Goal: Task Accomplishment & Management: Use online tool/utility

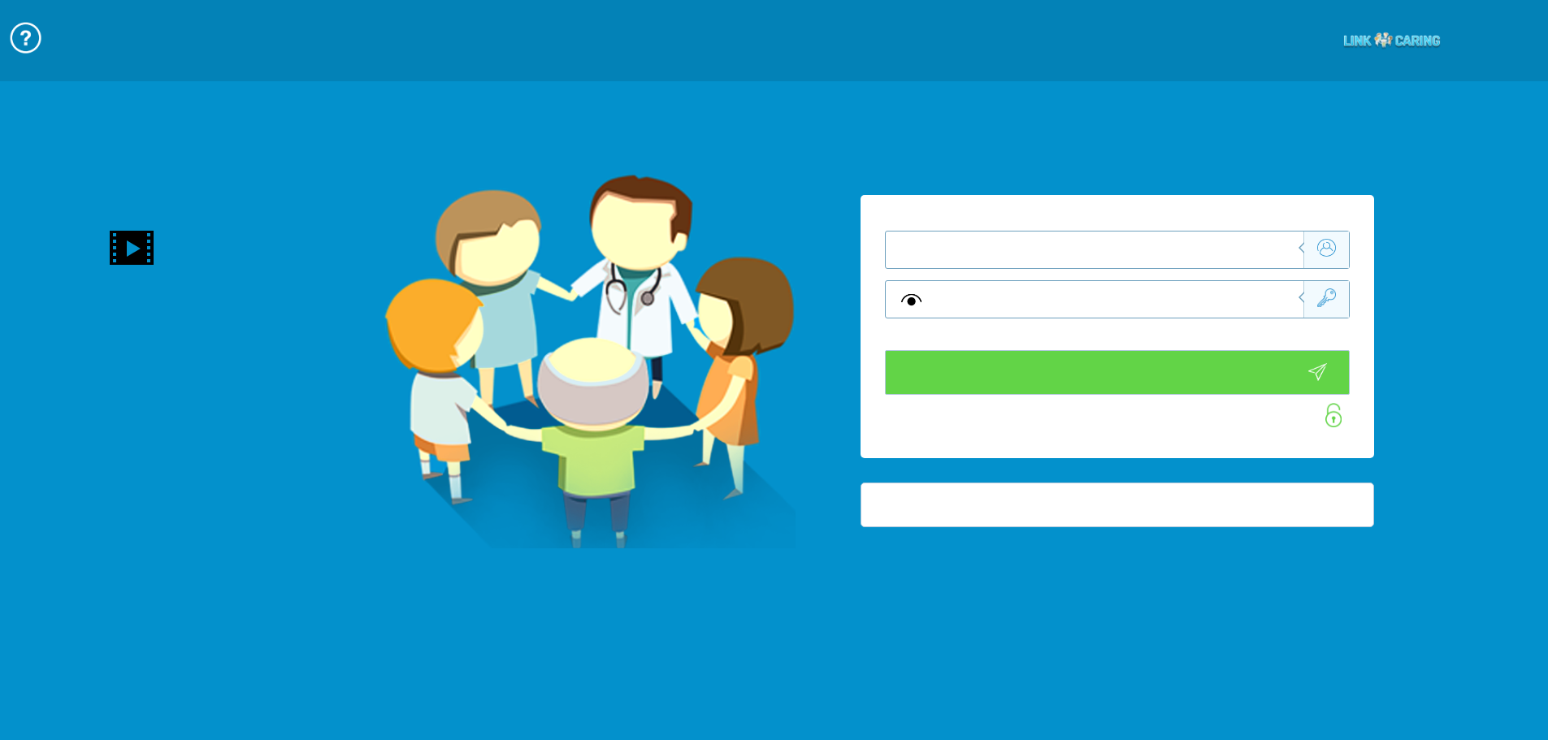
type input "התחבר עכשיו"
type input "עדיין לא? צור חשבון!"
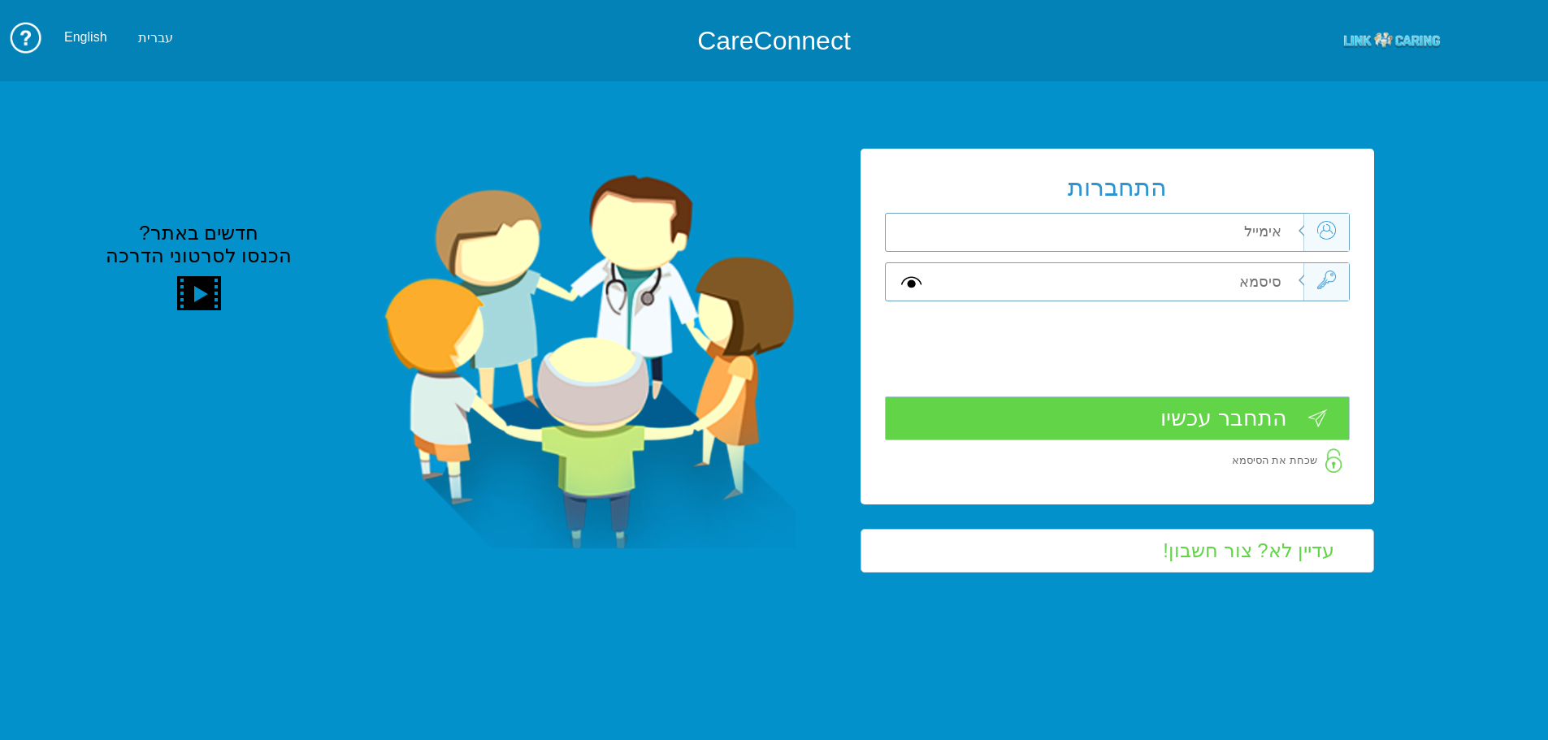
click at [1253, 258] on div "התחברות שדה חובה שדה חובה שדה חובה" at bounding box center [1118, 326] width 514 height 355
type input "ה"
click at [1283, 237] on input "vered.hinoch" at bounding box center [1120, 232] width 367 height 37
drag, startPoint x: 1183, startPoint y: 229, endPoint x: 858, endPoint y: 237, distance: 326.0
click at [858, 237] on div "התחברות @pbsh.health.gov.ilvered.hinoch שדה חובה שדה חובה שדה חובה" at bounding box center [1117, 361] width 562 height 424
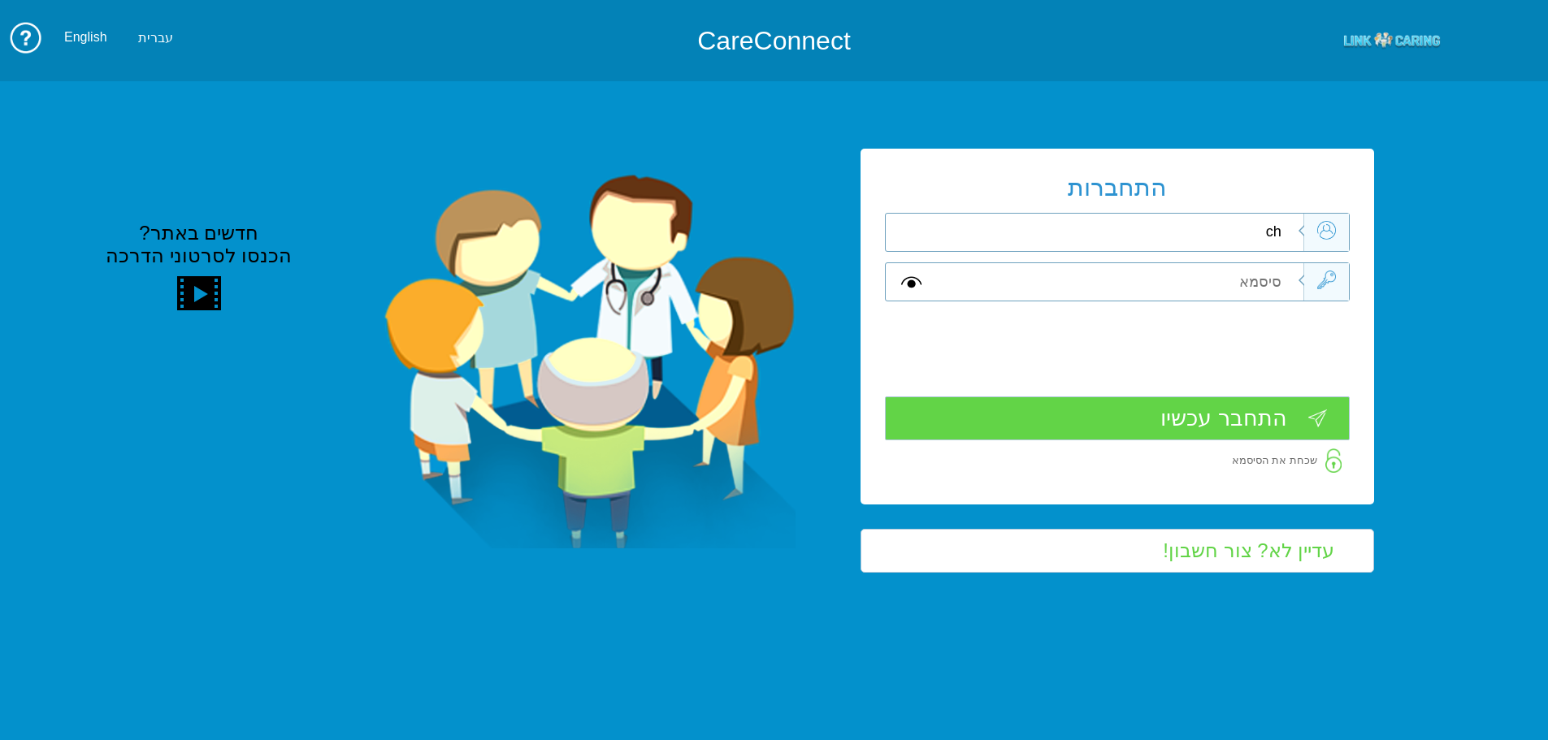
type input "h"
type input "vered.hinoch@pbsh.health.gov.il"
click at [1096, 285] on input "text" at bounding box center [1120, 281] width 367 height 37
type input "הק"
click at [1283, 409] on input "התחבר עכשיו" at bounding box center [1117, 418] width 465 height 45
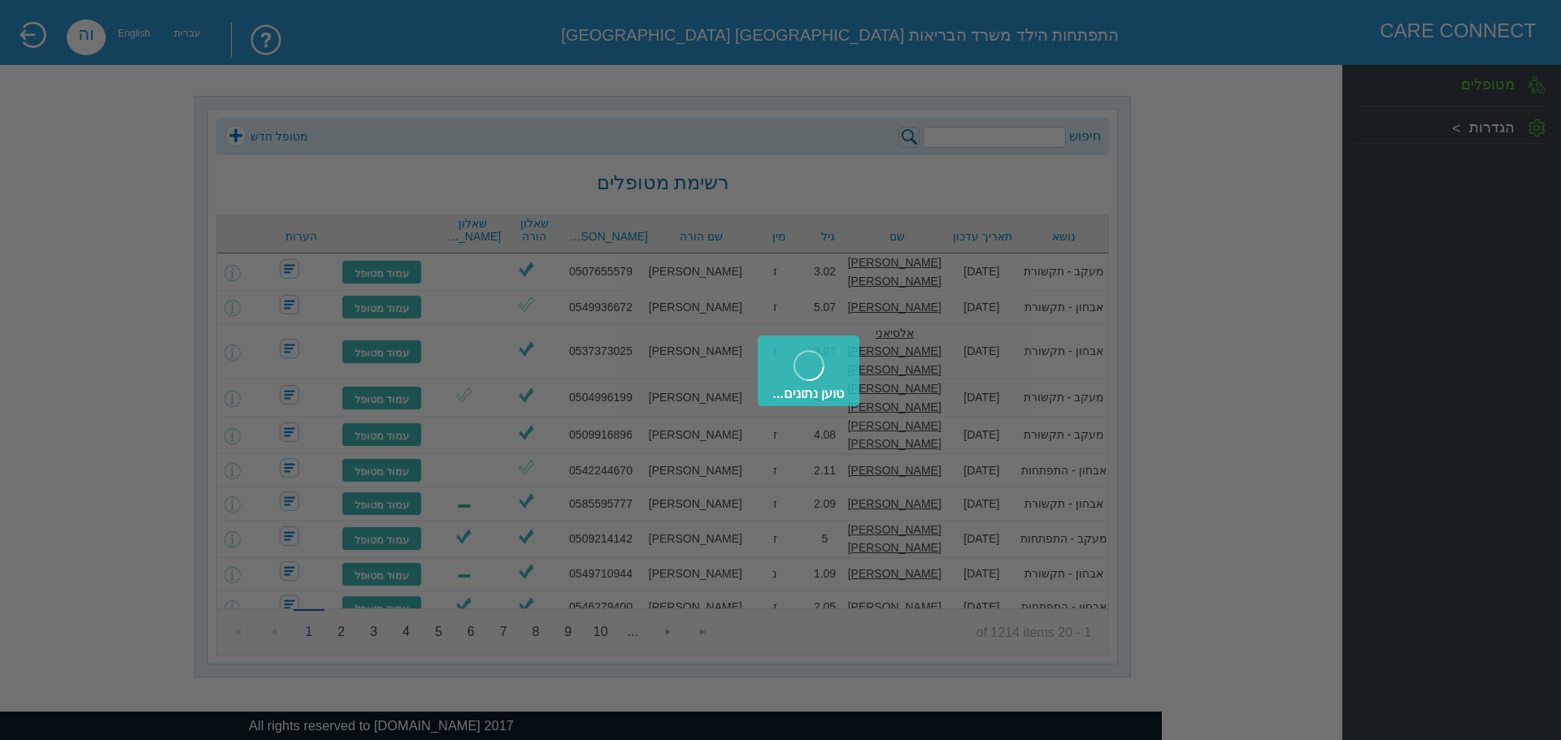
click at [1044, 137] on div "טוען נתונים..." at bounding box center [780, 370] width 1561 height 740
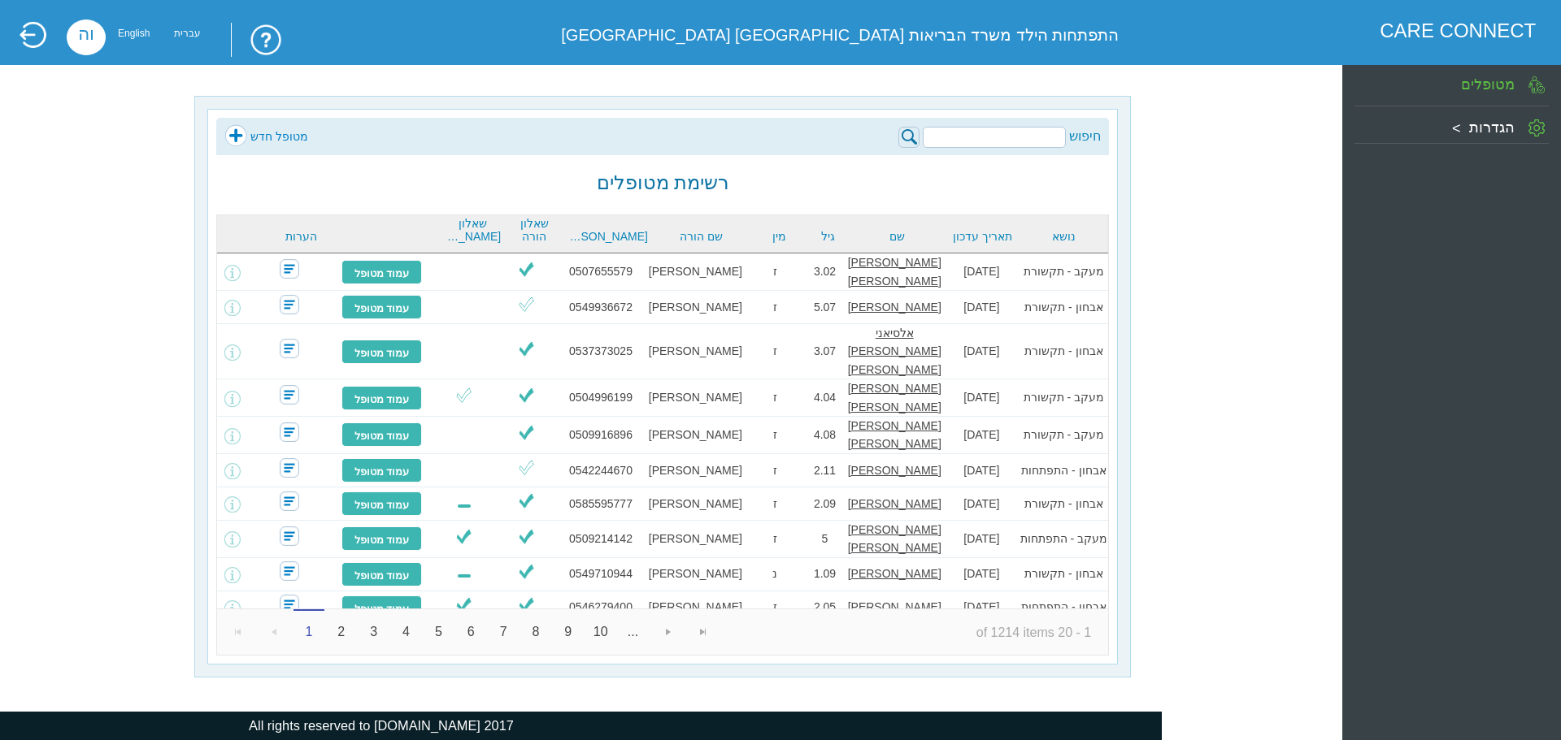
click at [1048, 137] on input "search" at bounding box center [994, 137] width 143 height 21
type input "0542654675"
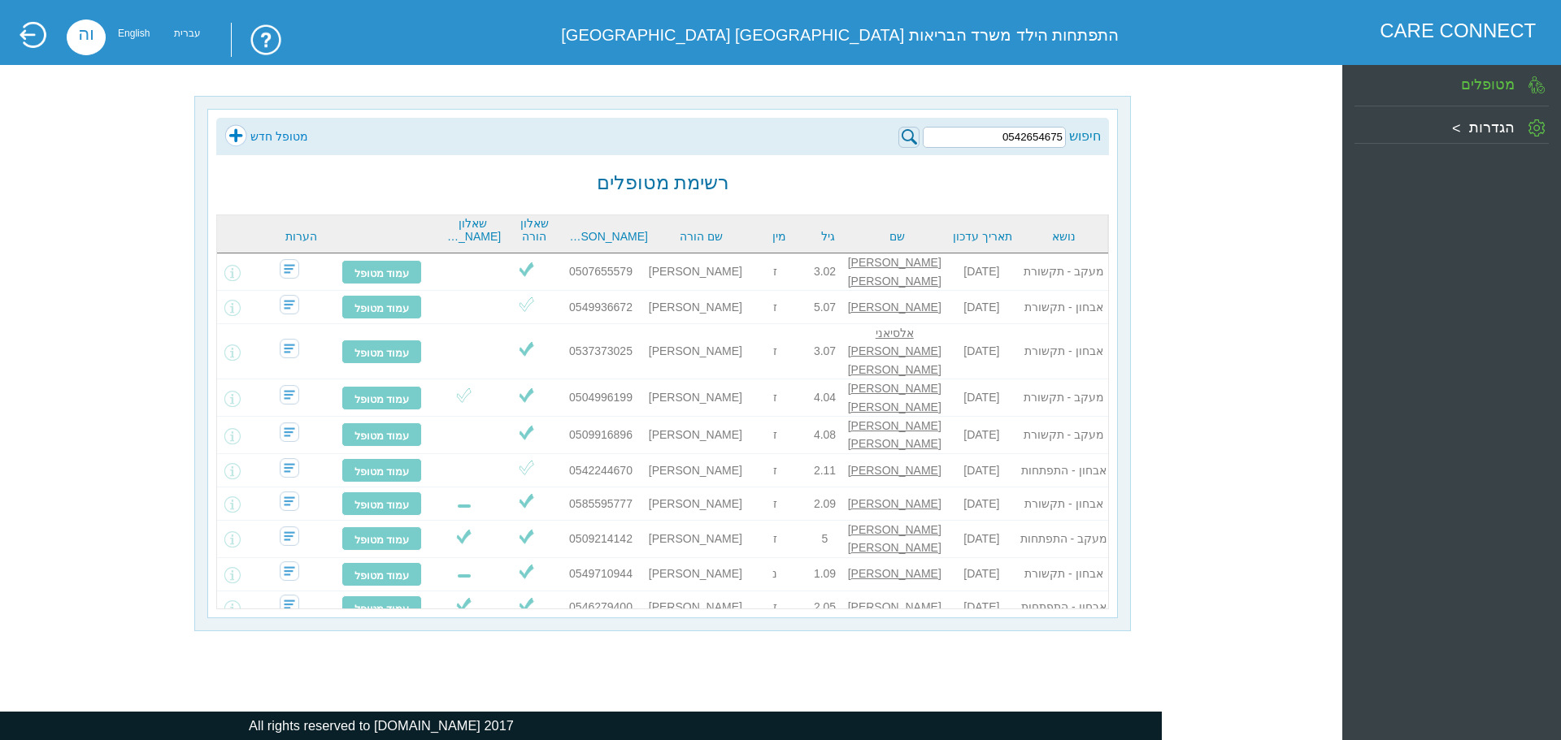
click at [910, 138] on img at bounding box center [908, 137] width 21 height 21
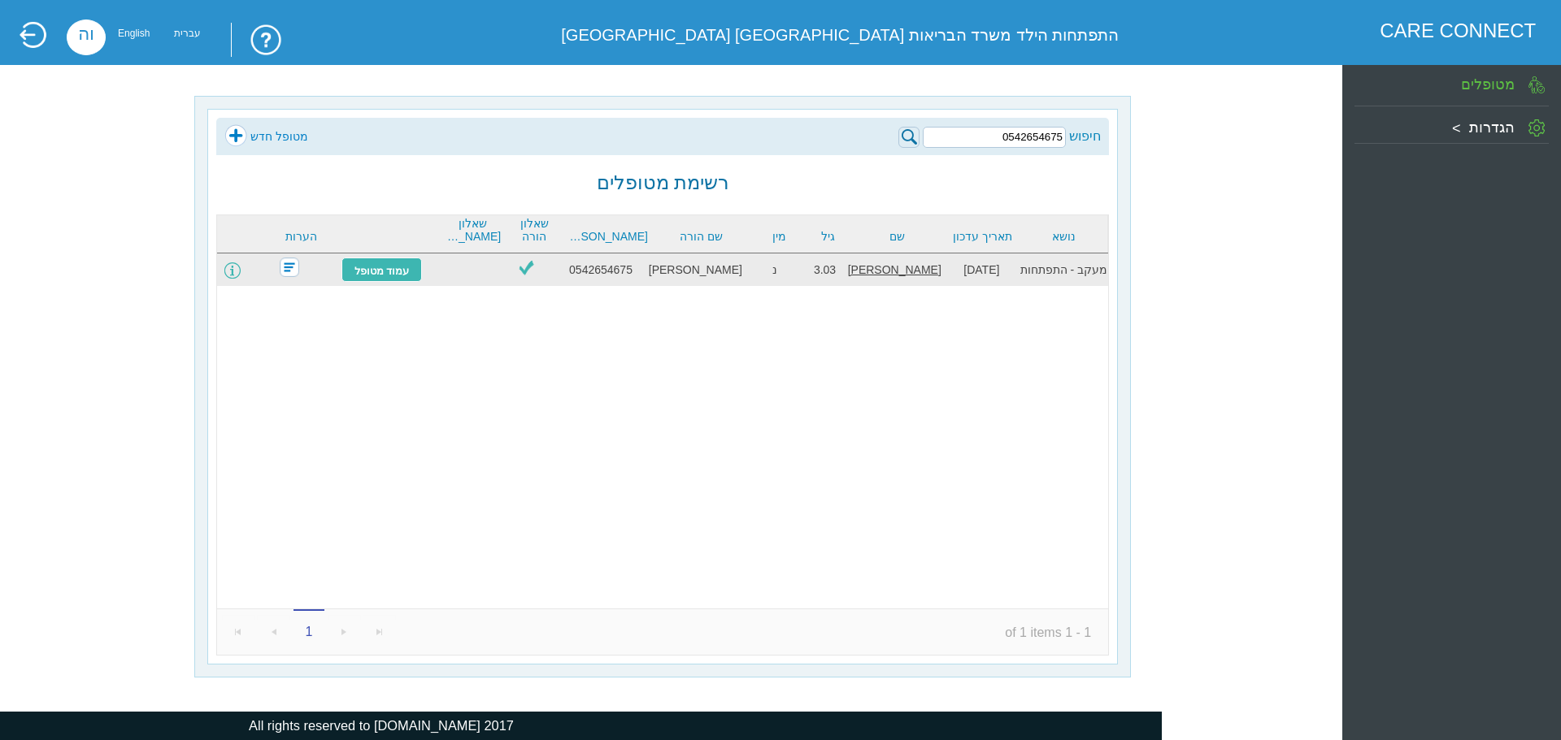
click at [241, 274] on span at bounding box center [232, 271] width 16 height 16
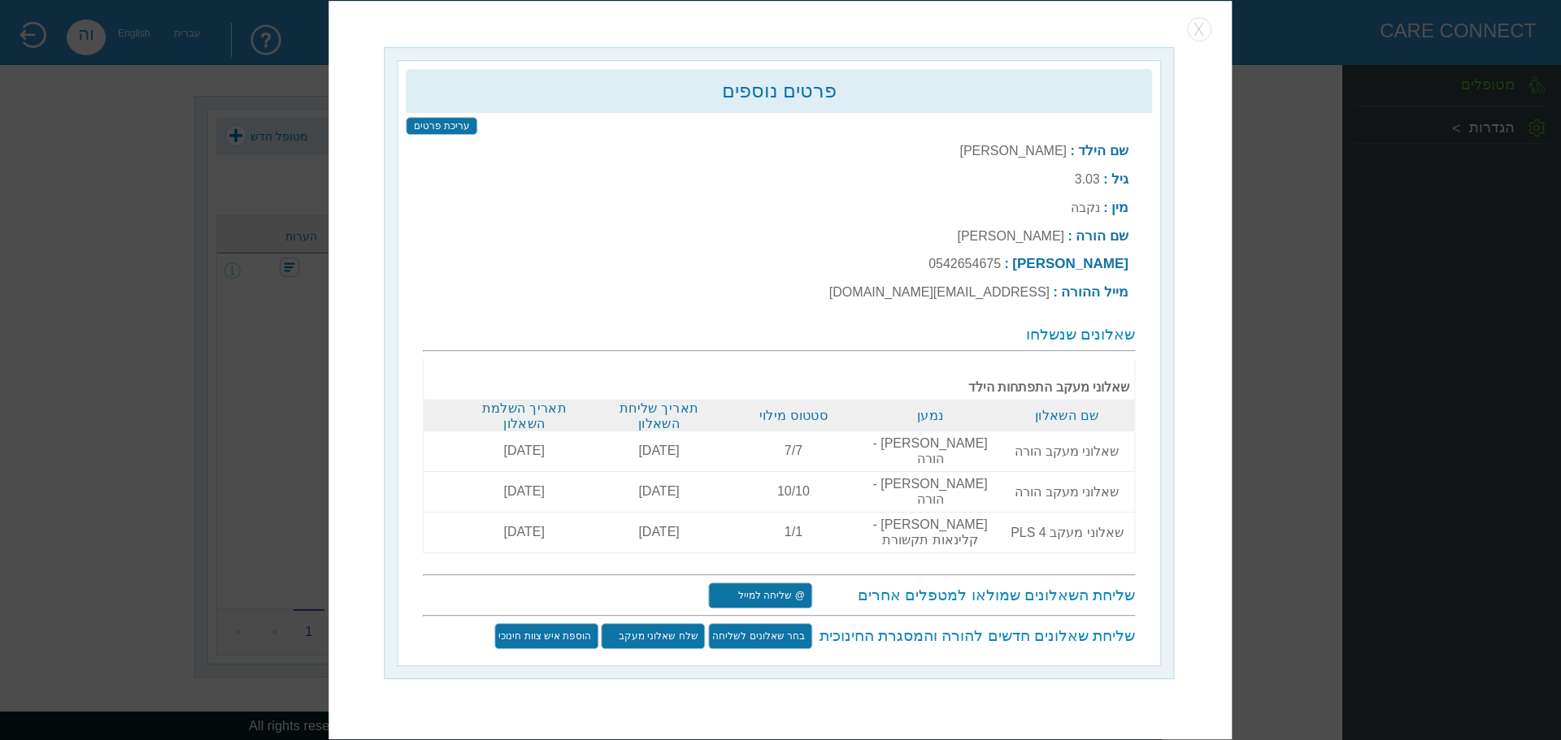
click at [660, 623] on input "שלח שאלוני מעקב" at bounding box center [653, 636] width 104 height 26
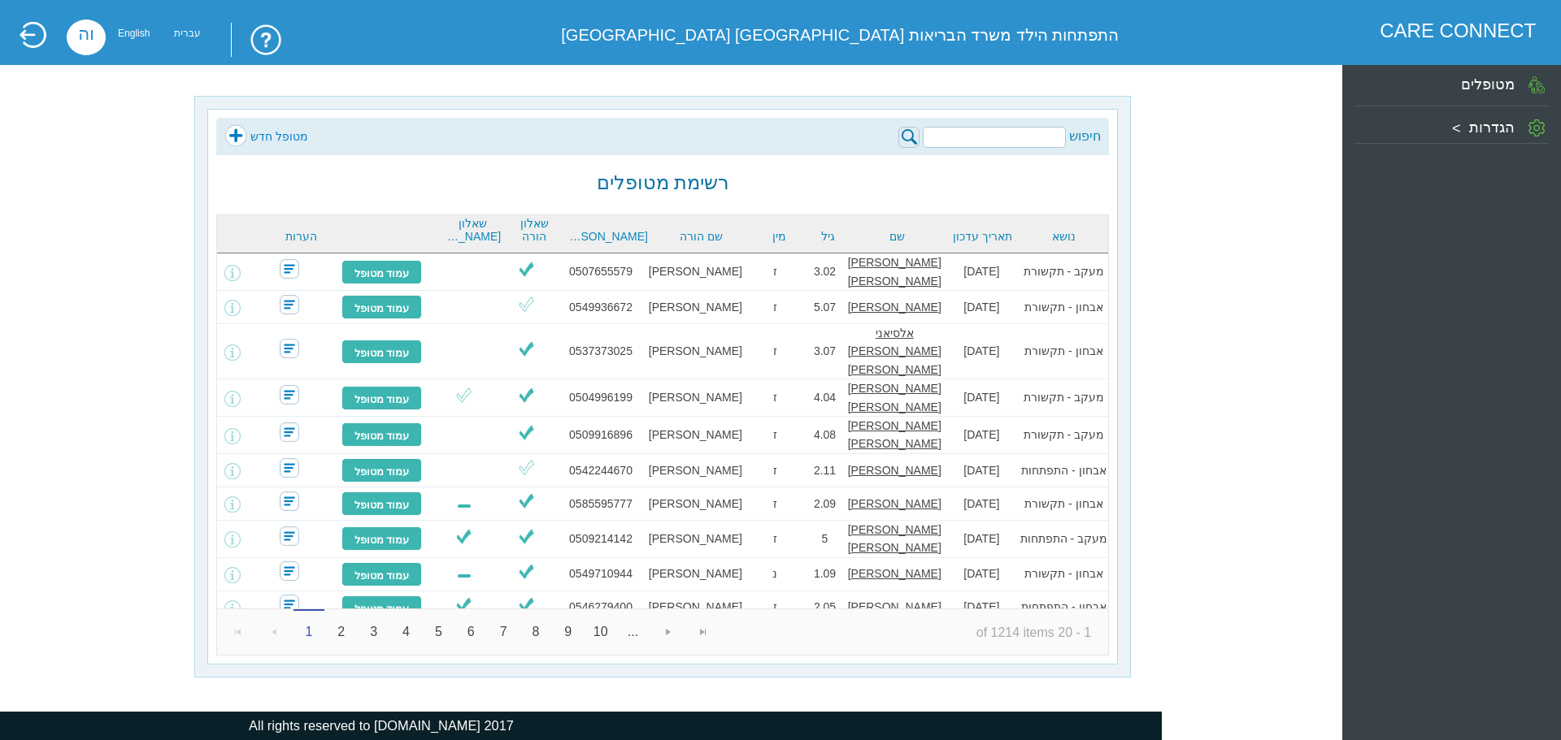
click at [1000, 135] on input "search" at bounding box center [994, 137] width 143 height 21
type input "0542654675"
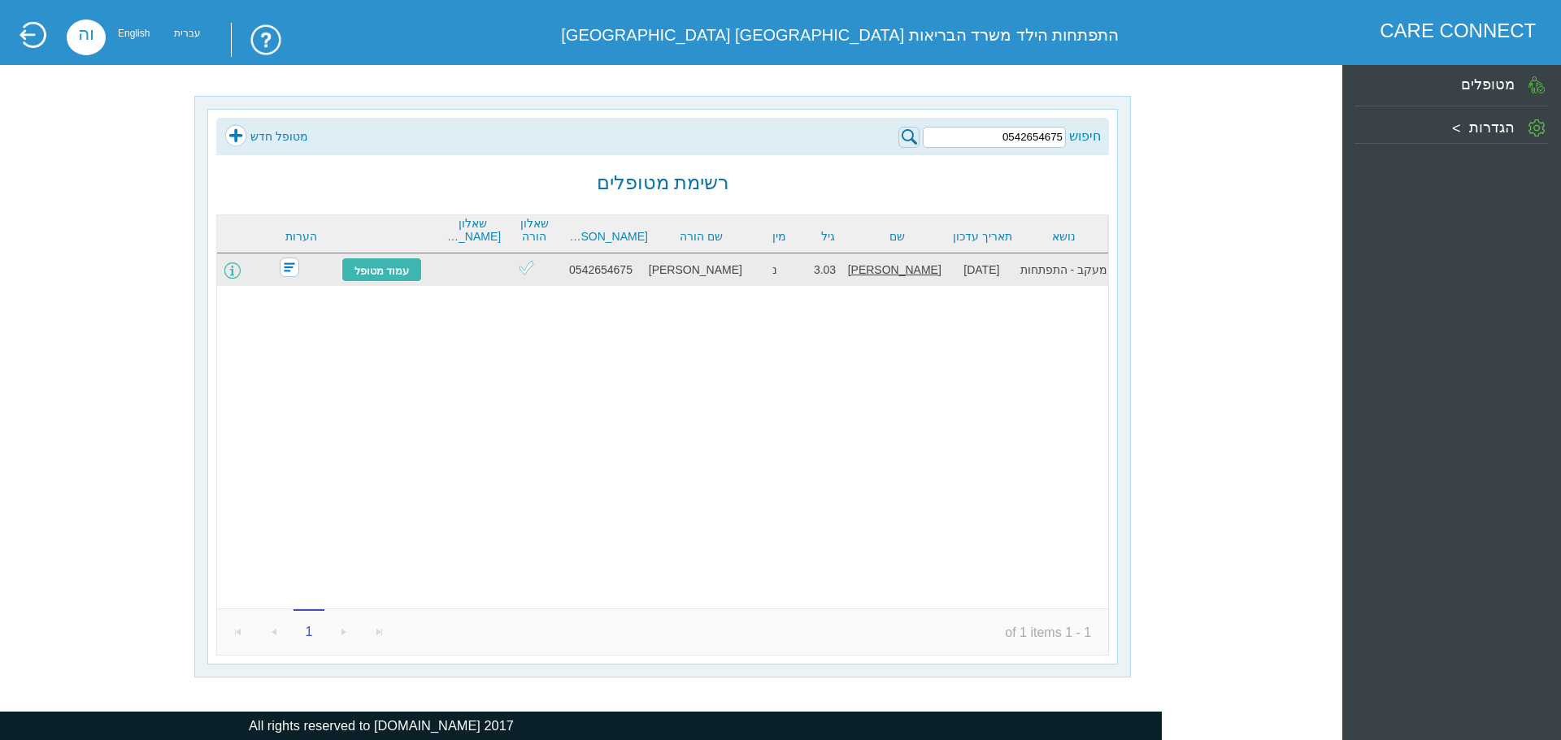
click at [237, 268] on span at bounding box center [232, 271] width 16 height 16
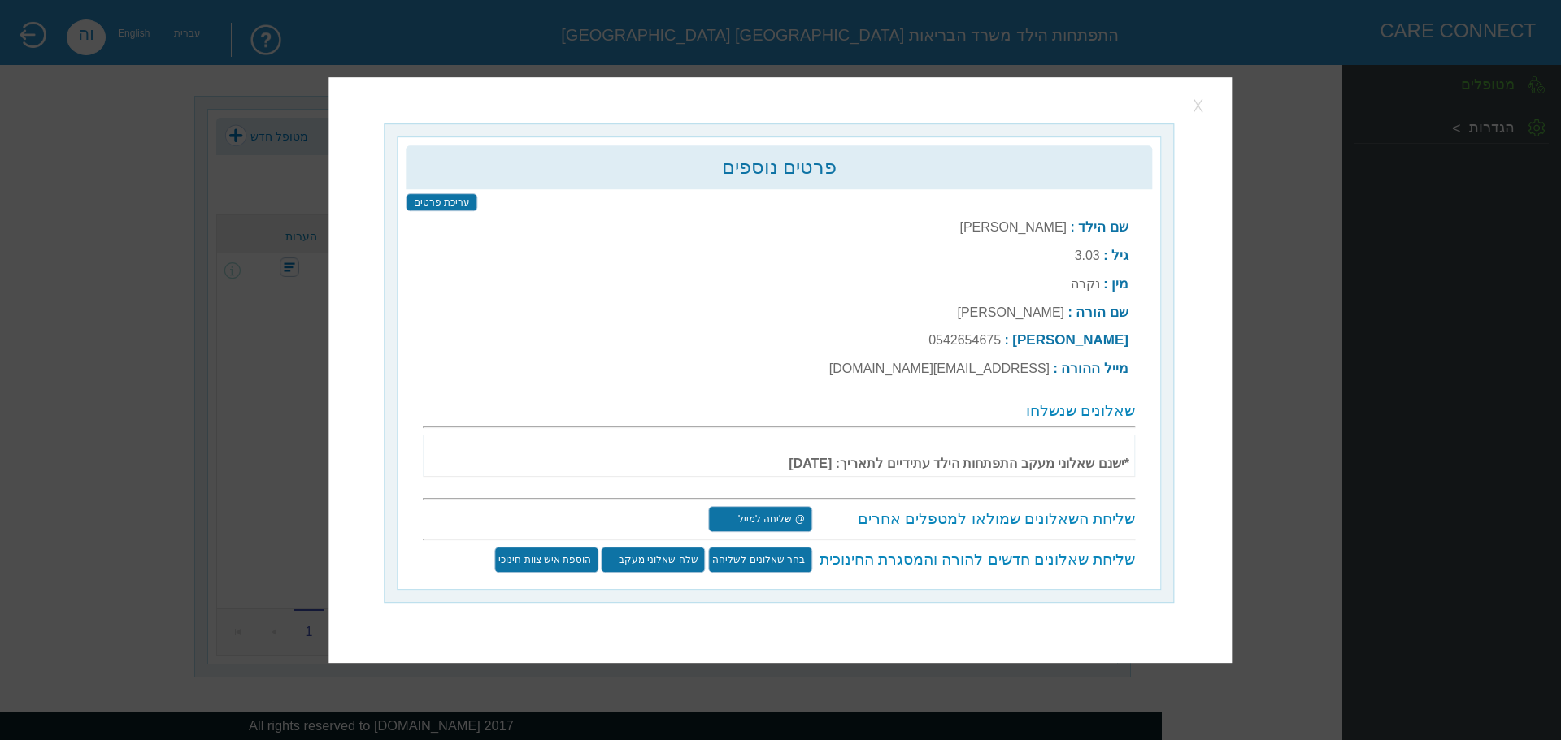
click at [1203, 105] on button "button" at bounding box center [1200, 105] width 24 height 24
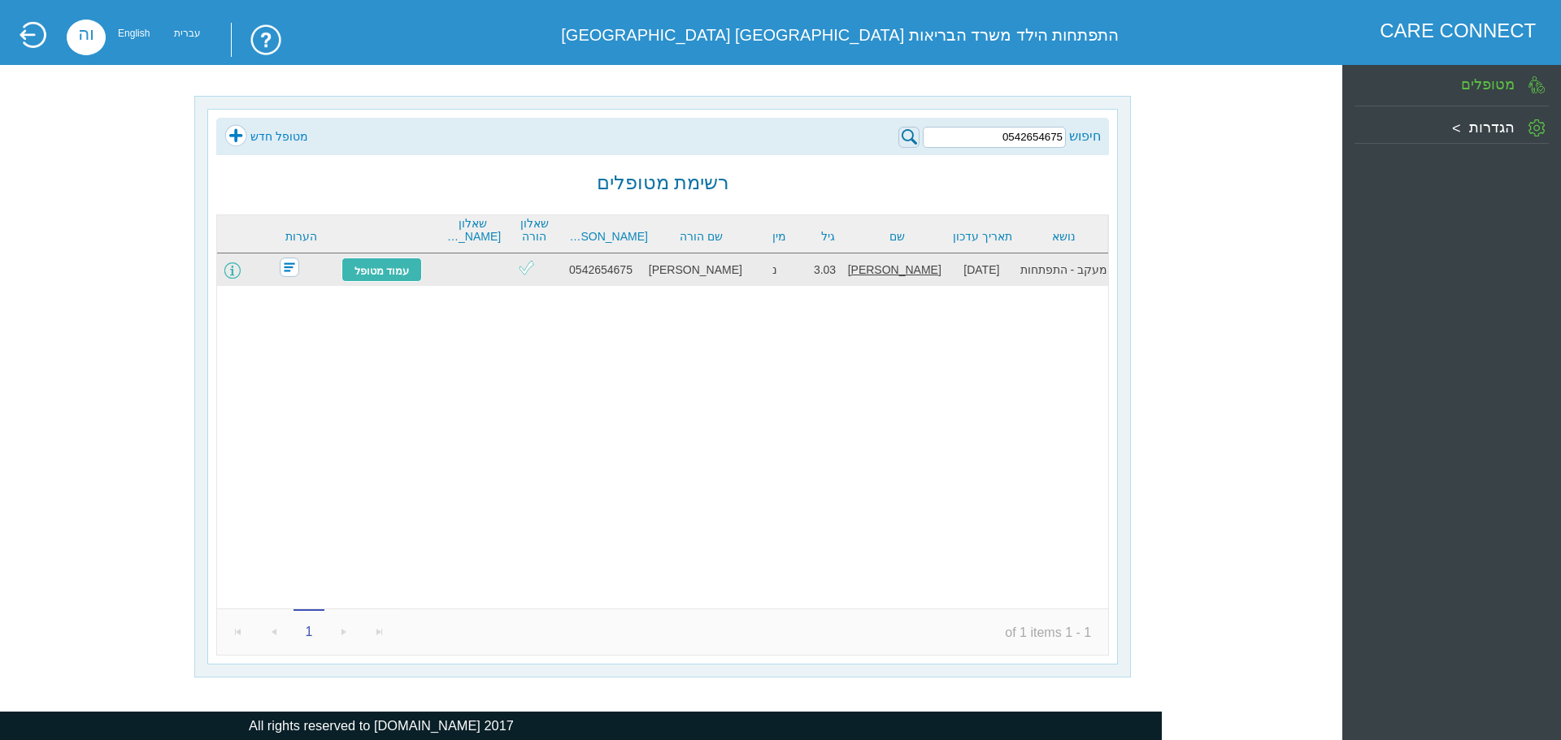
click at [241, 271] on span at bounding box center [232, 271] width 16 height 16
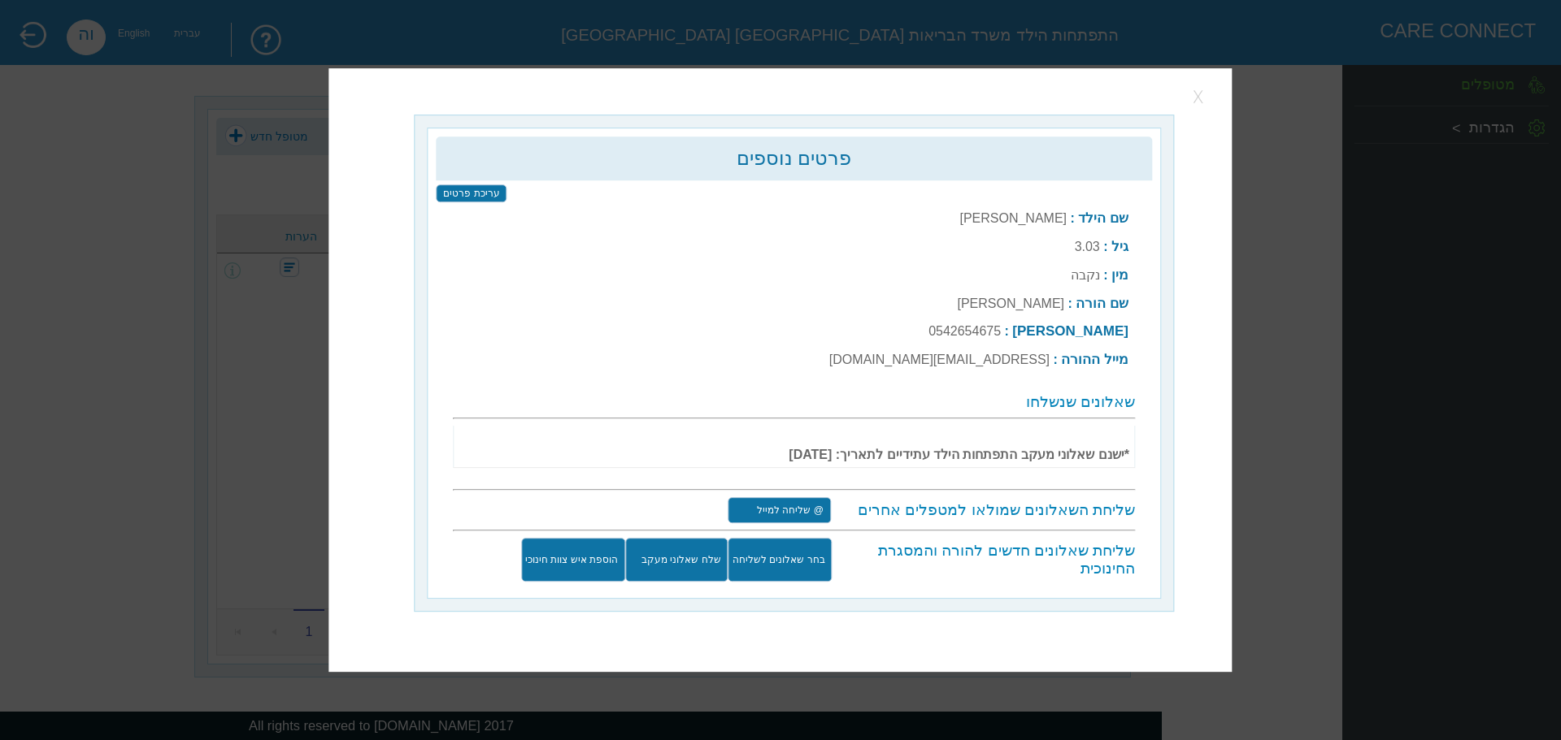
click at [1201, 109] on button "button" at bounding box center [1200, 97] width 24 height 24
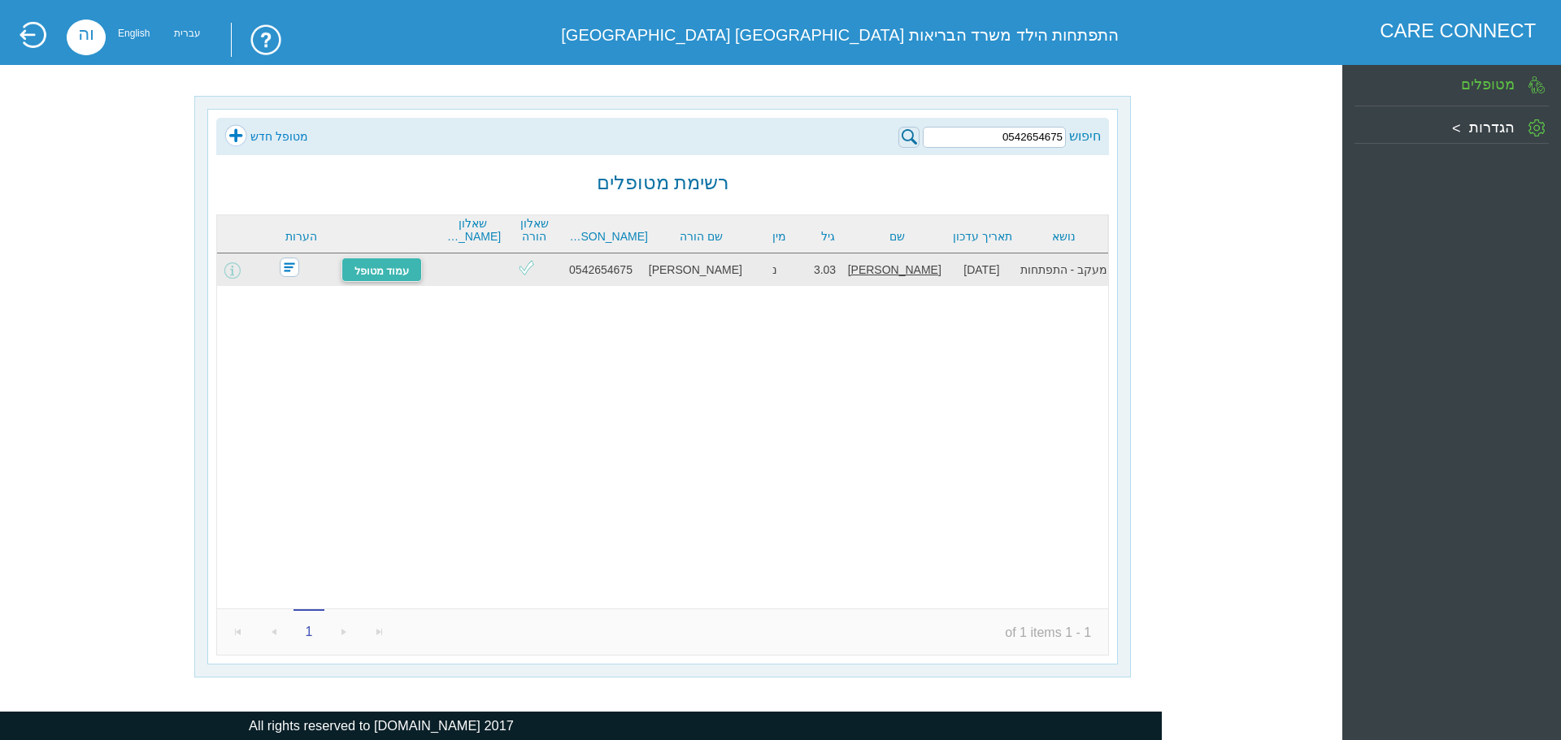
click at [384, 268] on link "עמוד מטופל" at bounding box center [381, 270] width 81 height 24
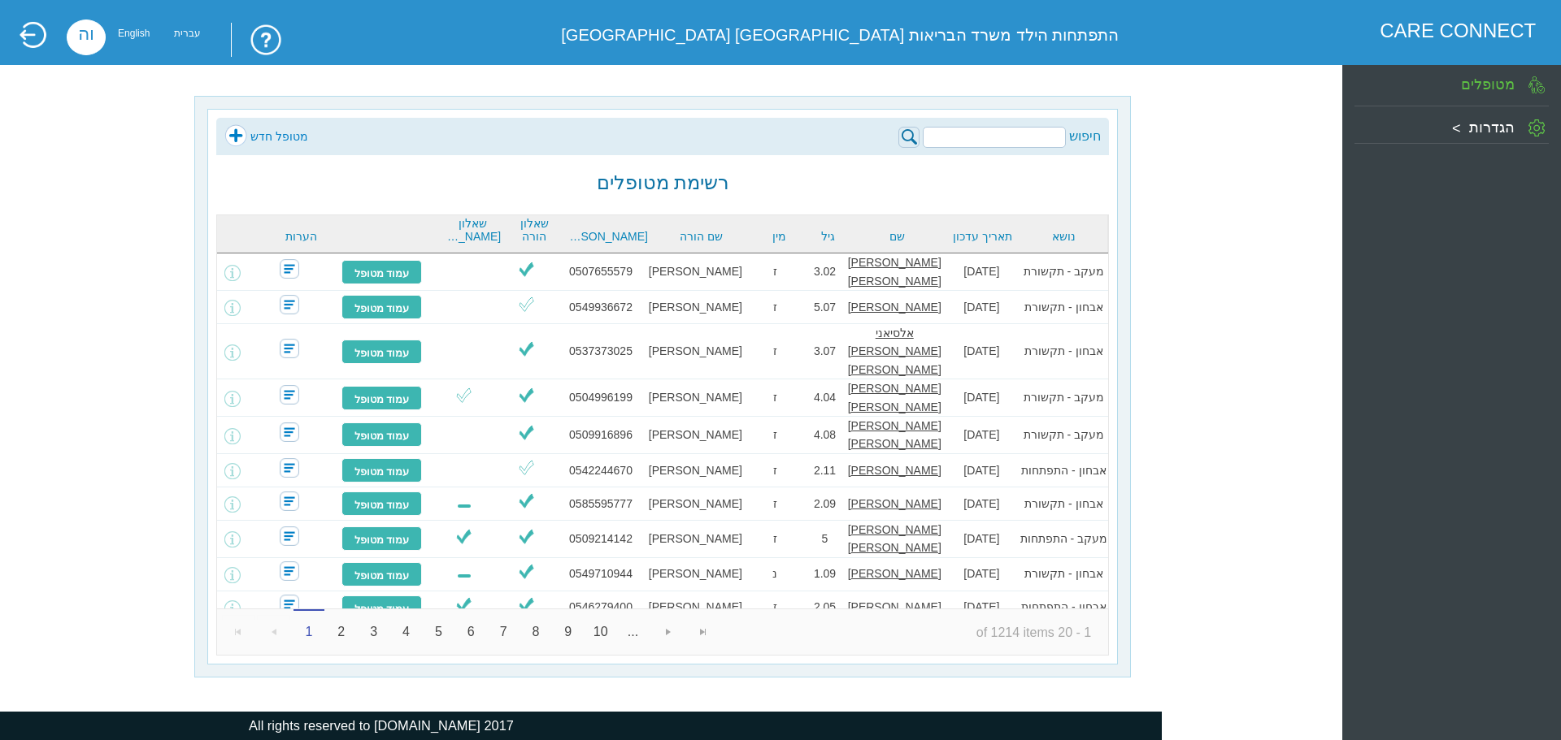
click at [1014, 141] on input "search" at bounding box center [994, 137] width 143 height 21
type input "0542654675"
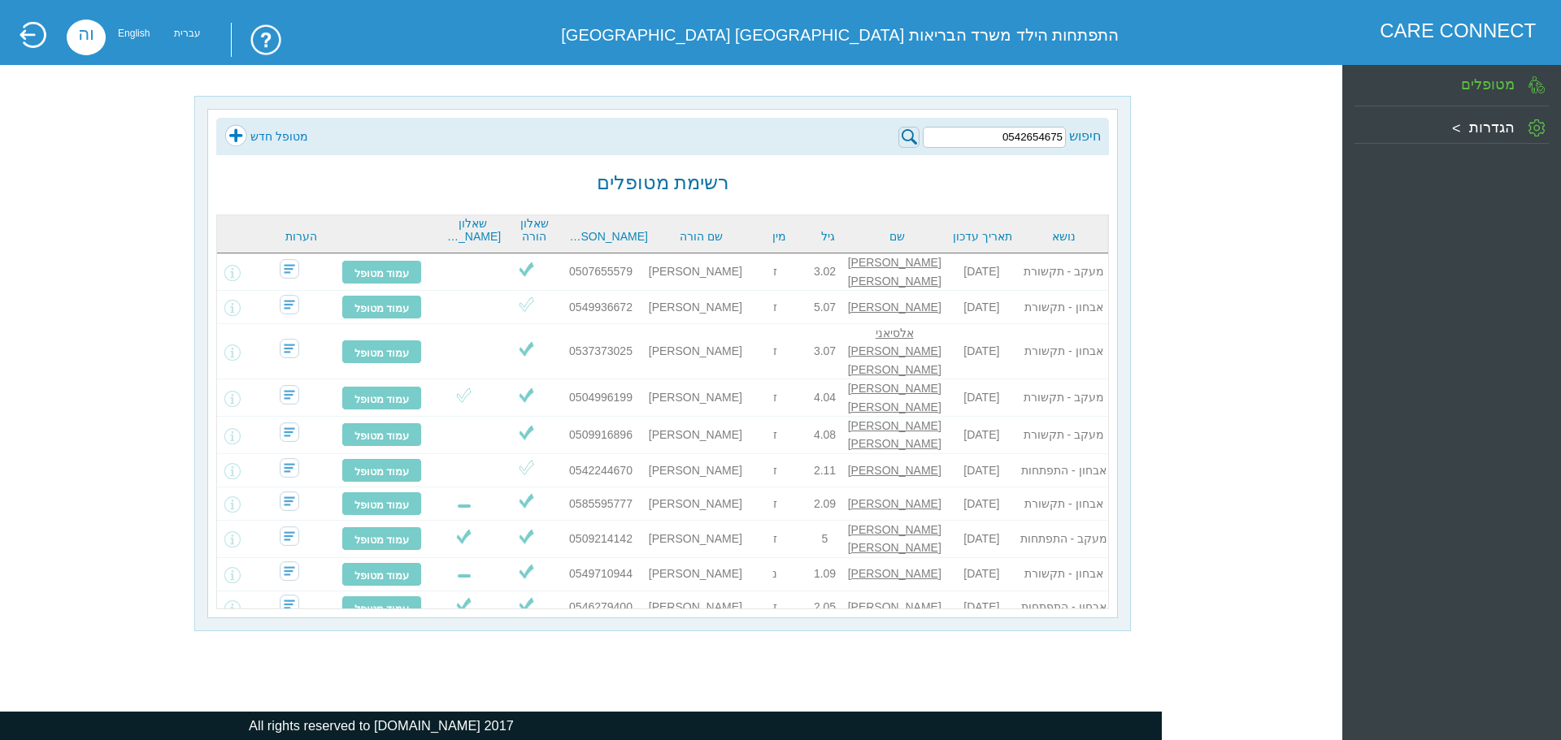
click at [910, 138] on img at bounding box center [908, 137] width 21 height 21
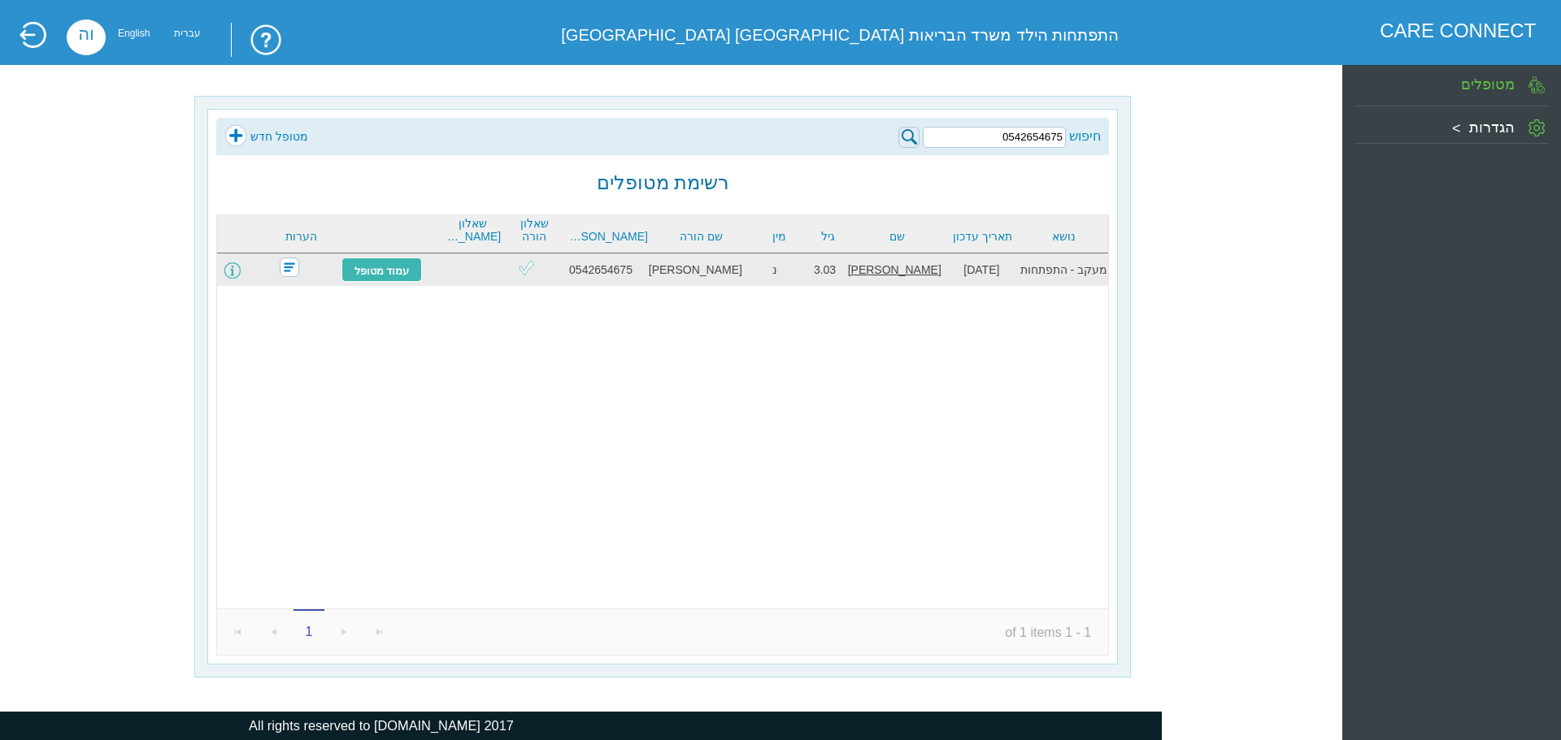
click at [241, 271] on span at bounding box center [232, 271] width 16 height 16
